Goal: Use online tool/utility: Utilize a website feature to perform a specific function

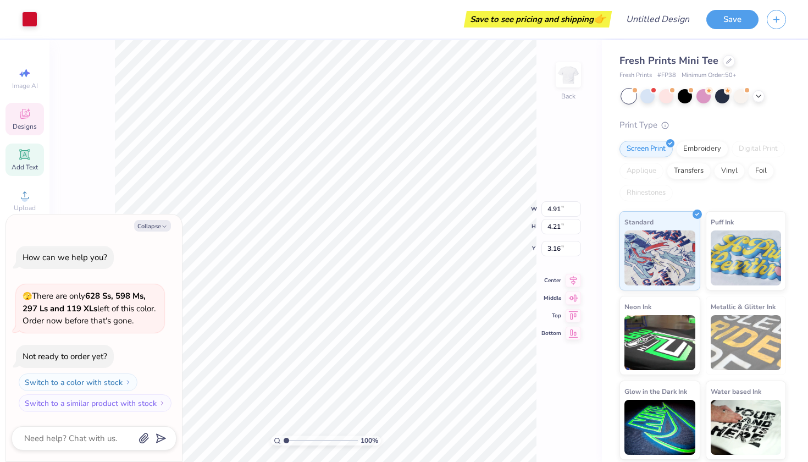
click at [20, 166] on span "Add Text" at bounding box center [25, 167] width 26 height 9
type textarea "x"
type input "4.06"
type input "1.18"
type input "7.41"
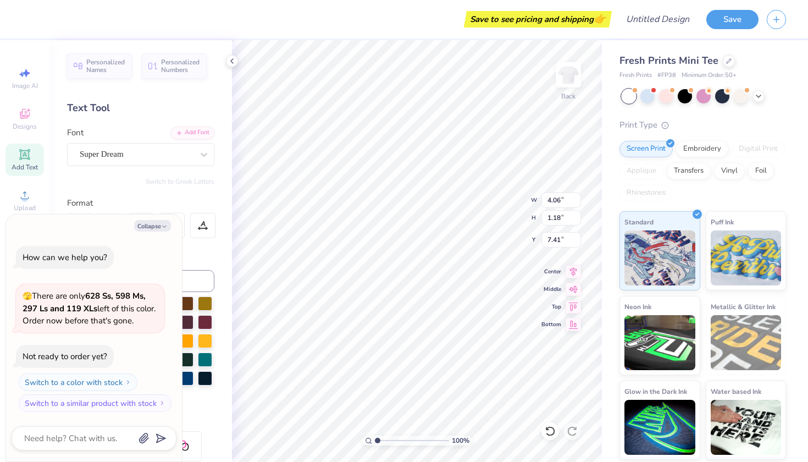
type textarea "x"
type input "4.91"
type input "4.21"
type input "3.16"
type textarea "x"
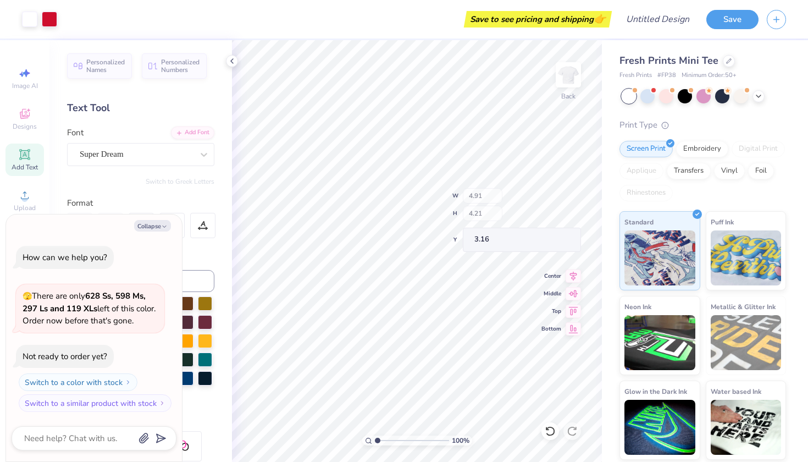
type input "1.53"
type input "1.44"
click at [650, 94] on div at bounding box center [647, 95] width 14 height 14
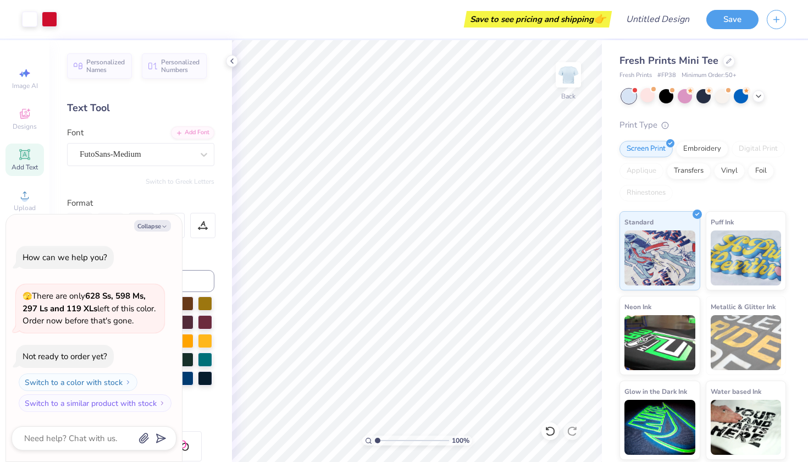
scroll to position [70, 0]
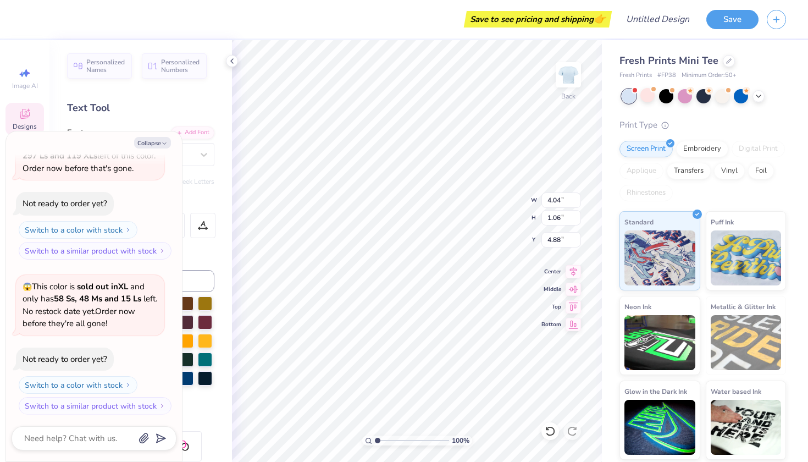
type textarea "x"
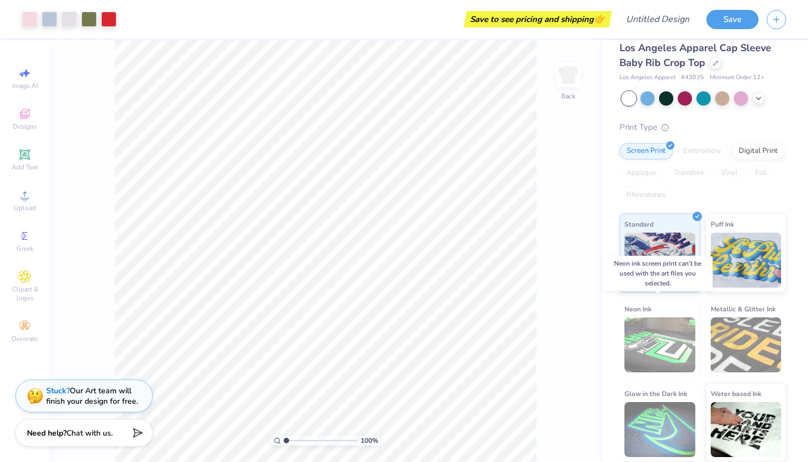
scroll to position [12, 0]
type input "1.26"
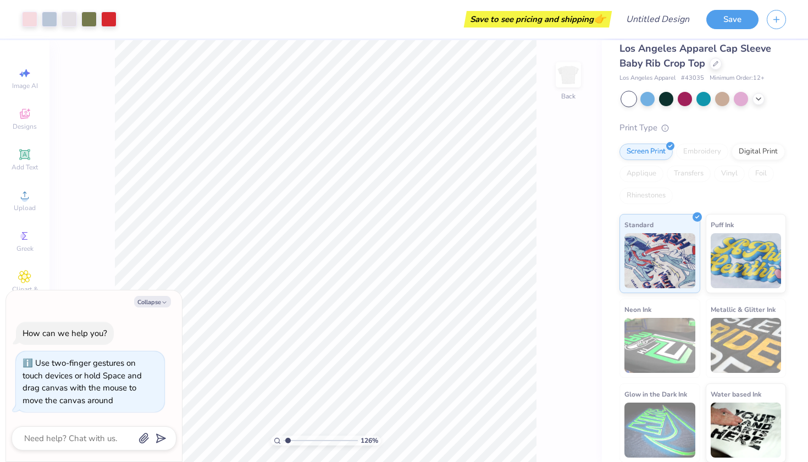
type textarea "x"
drag, startPoint x: 288, startPoint y: 439, endPoint x: 235, endPoint y: 437, distance: 52.8
type input "1"
click at [235, 437] on div "100 %" at bounding box center [326, 251] width 422 height 422
click at [733, 17] on button "Save" at bounding box center [732, 17] width 52 height 19
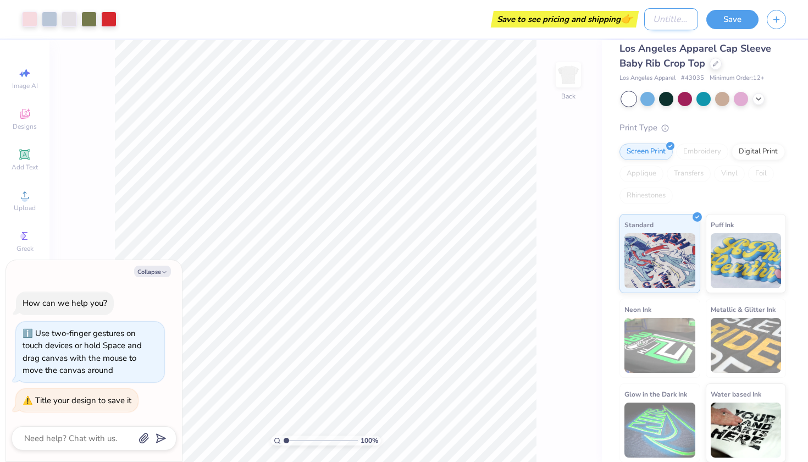
click at [655, 20] on input "Design Title" at bounding box center [671, 19] width 54 height 22
click at [779, 19] on icon "button" at bounding box center [776, 17] width 9 height 9
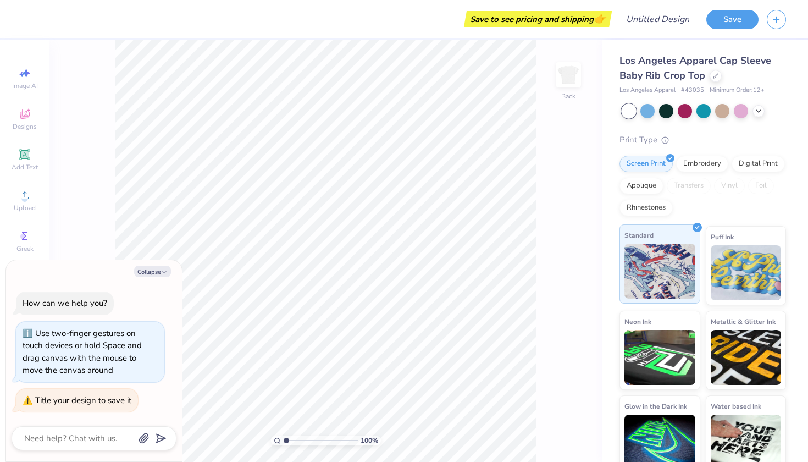
click at [669, 266] on img at bounding box center [659, 270] width 71 height 55
click at [693, 230] on div at bounding box center [696, 227] width 9 height 9
type textarea "x"
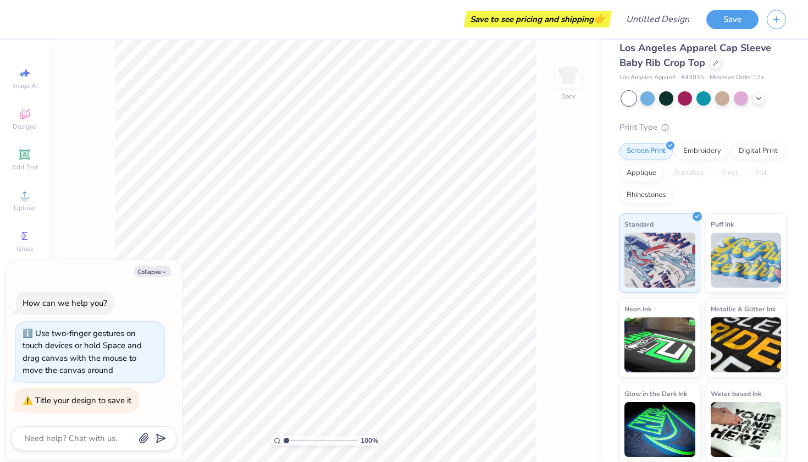
scroll to position [12, 0]
